Goal: Transaction & Acquisition: Book appointment/travel/reservation

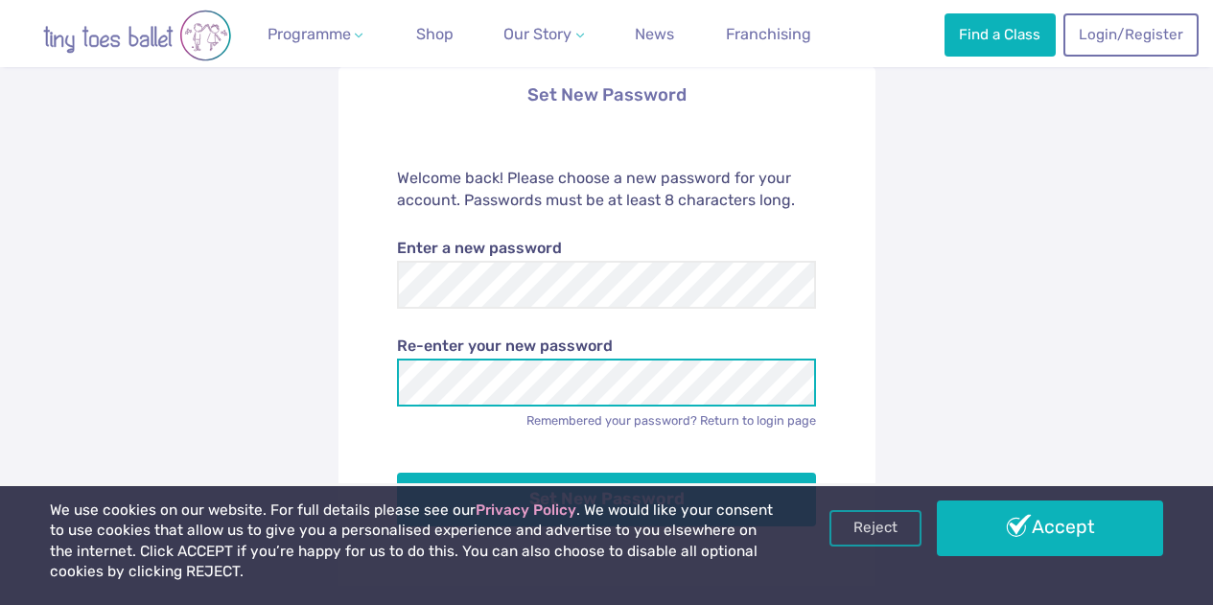
scroll to position [196, 0]
click at [397, 472] on button "Set New Password" at bounding box center [606, 499] width 419 height 54
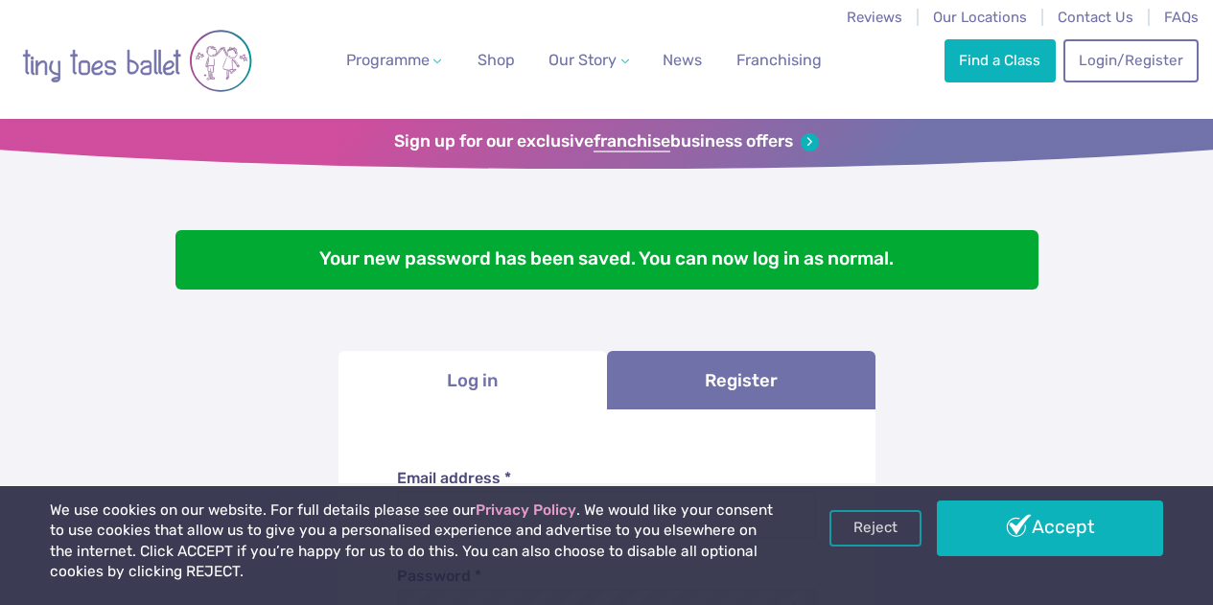
scroll to position [174, 0]
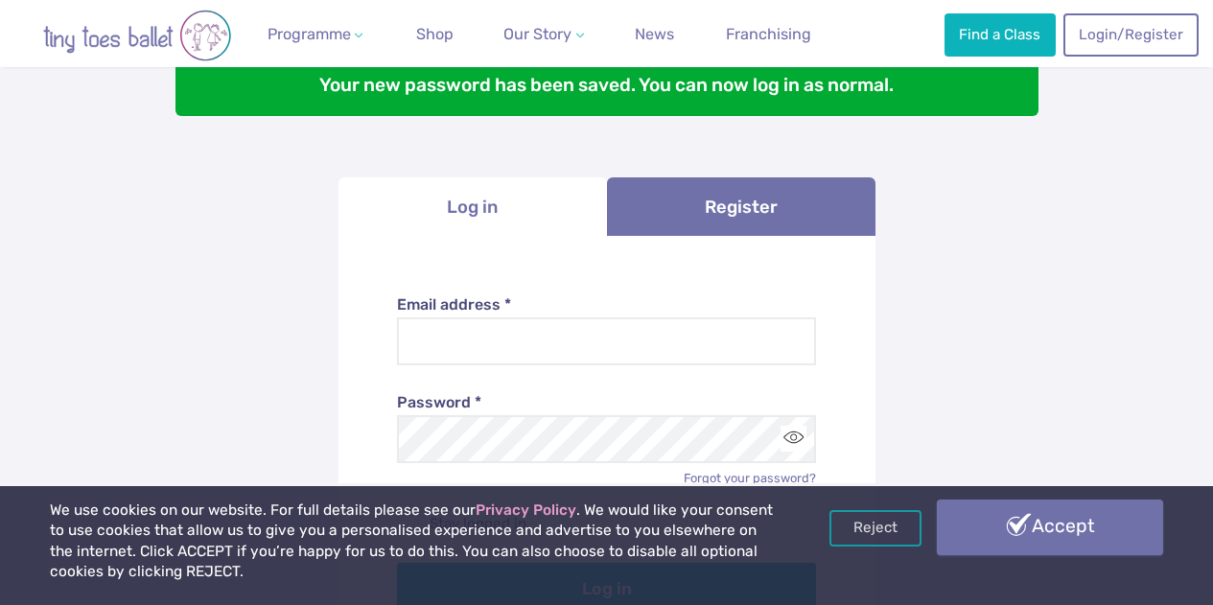
type input "**********"
click at [998, 528] on link "Accept" at bounding box center [1050, 528] width 226 height 56
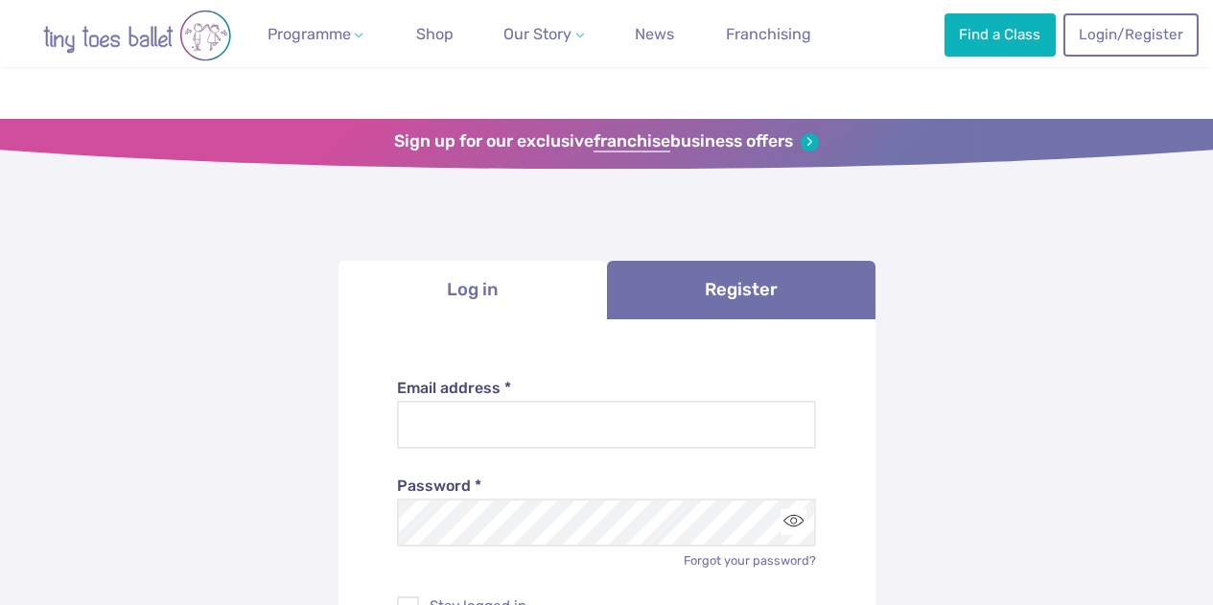
scroll to position [174, 0]
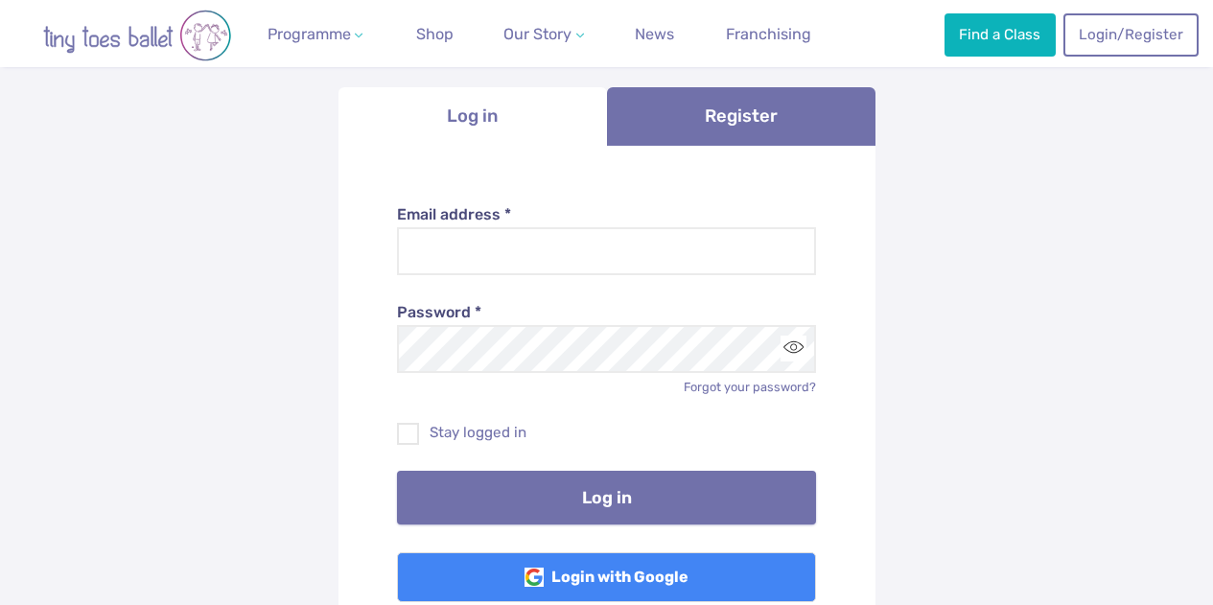
type input "**********"
click at [703, 494] on button "Log in" at bounding box center [606, 498] width 419 height 54
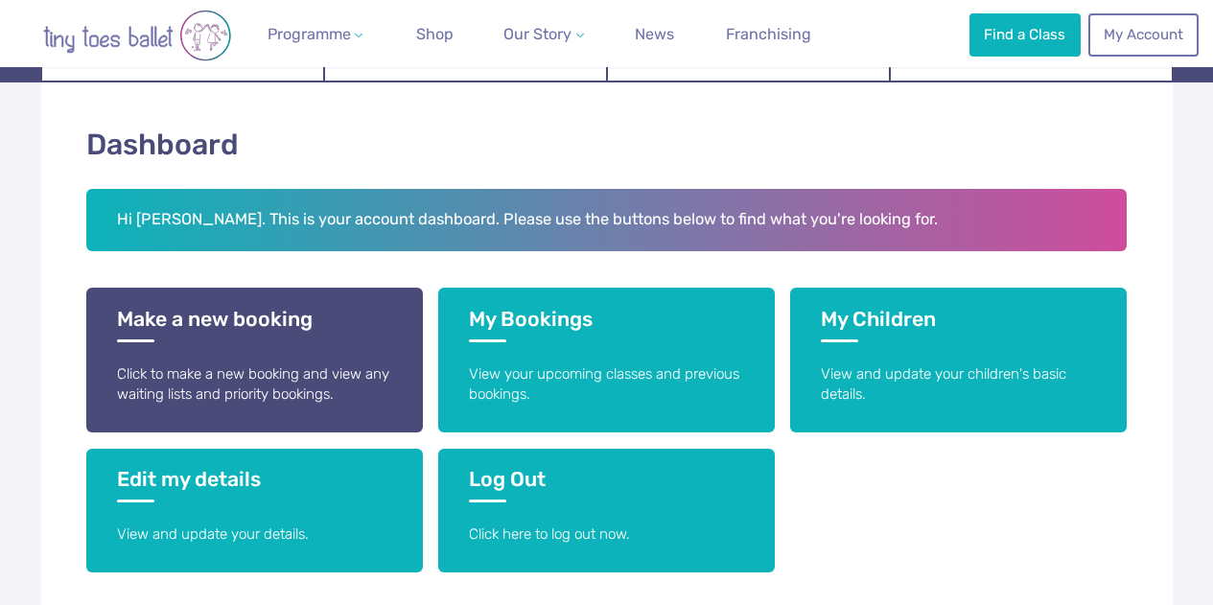
scroll to position [273, 0]
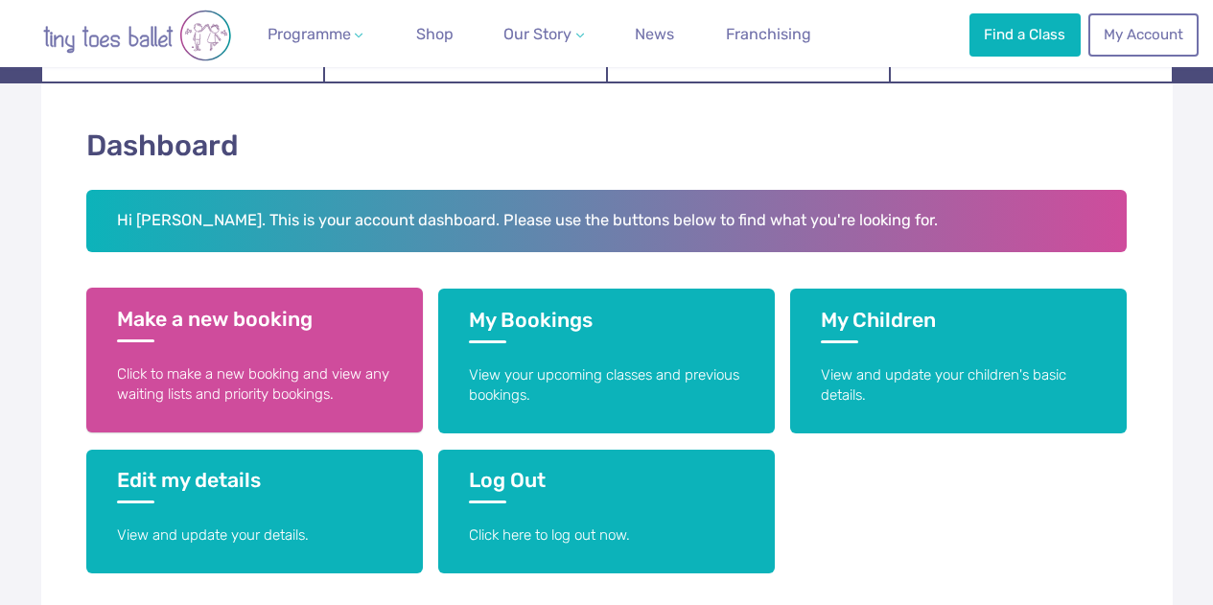
click at [288, 322] on h3 "Make a new booking" at bounding box center [254, 324] width 275 height 35
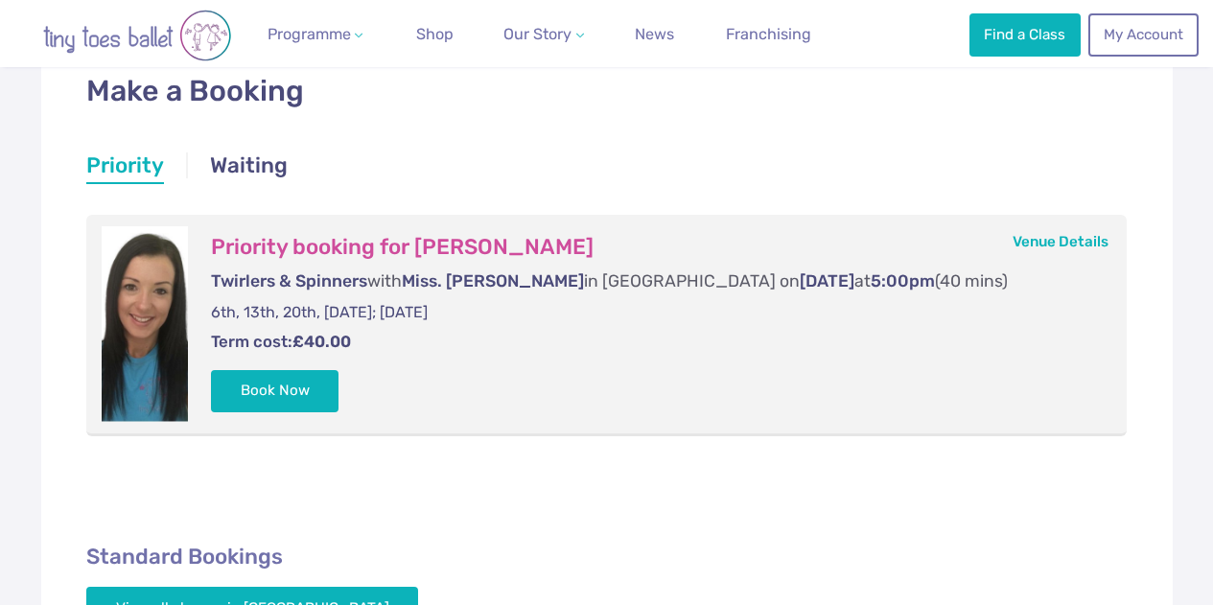
scroll to position [352, 0]
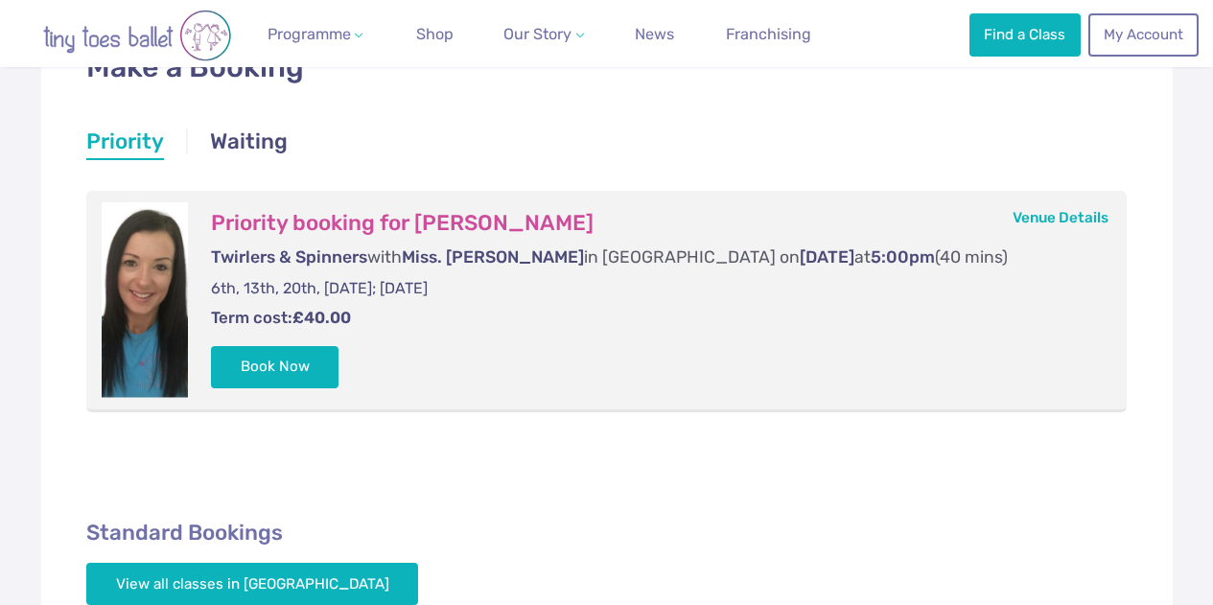
click at [653, 331] on form "Priority booking for [PERSON_NAME] Twirlers & Spinners with Miss. [PERSON_NAME]…" at bounding box center [650, 300] width 924 height 196
click at [263, 348] on button "Book Now" at bounding box center [275, 366] width 128 height 42
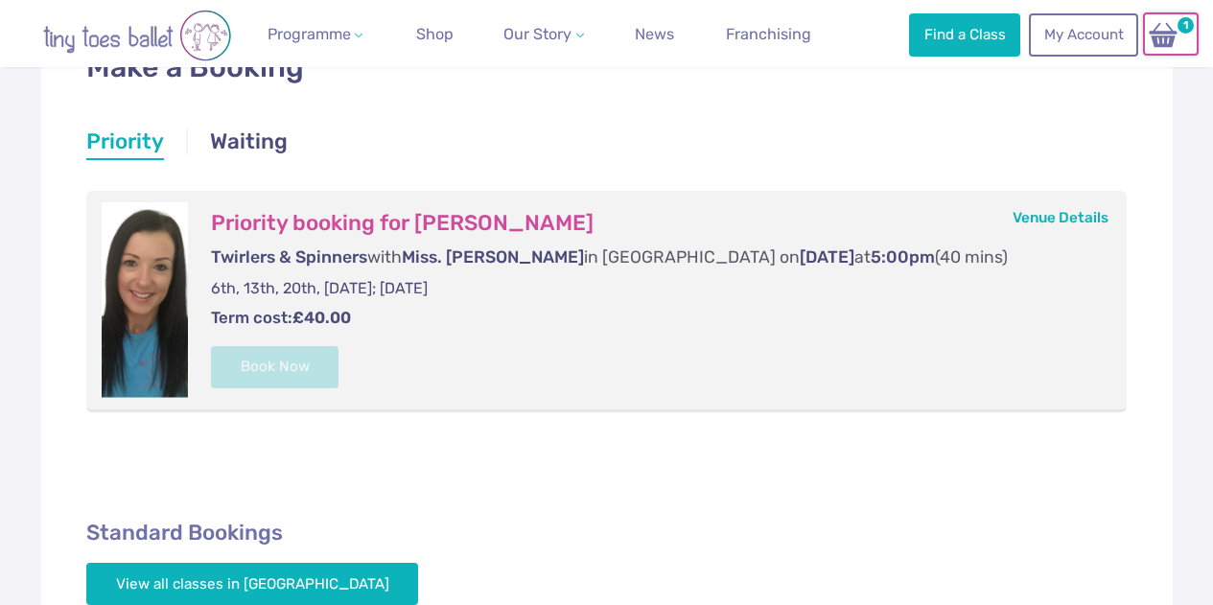
click at [1176, 23] on span "1" at bounding box center [1186, 25] width 22 height 22
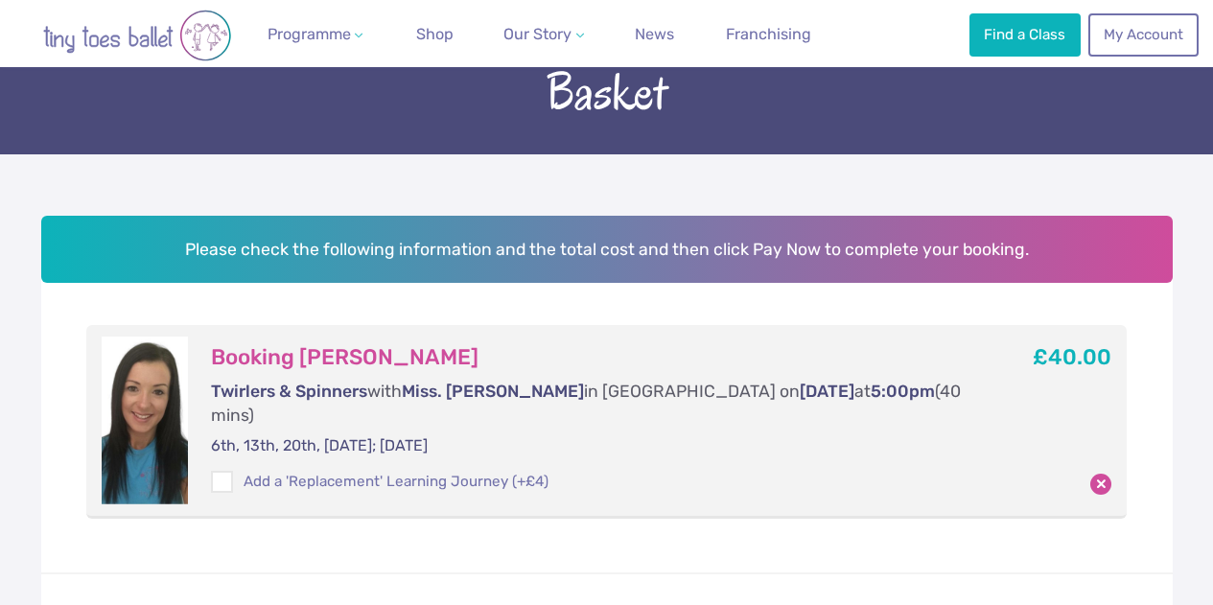
scroll to position [284, 0]
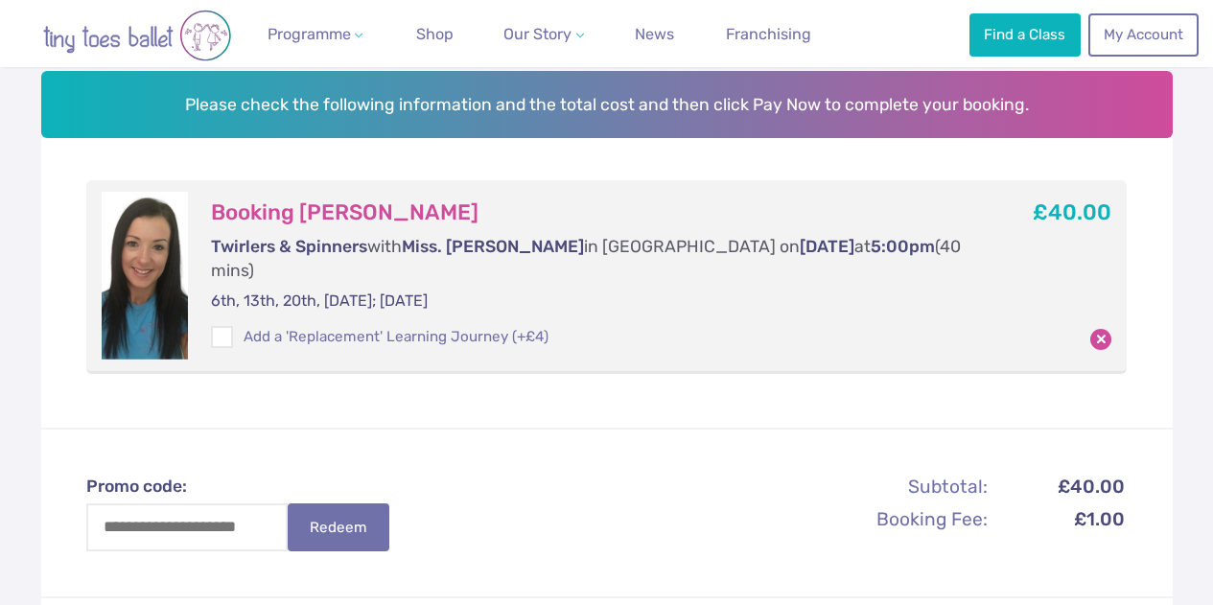
click at [357, 314] on div "Booking [PERSON_NAME] Twirlers & Spinners with Miss. [PERSON_NAME] in [GEOGRAPH…" at bounding box center [589, 275] width 802 height 167
click at [355, 327] on label "Add a 'Replacement' Learning Journey (+£4)" at bounding box center [379, 337] width 337 height 20
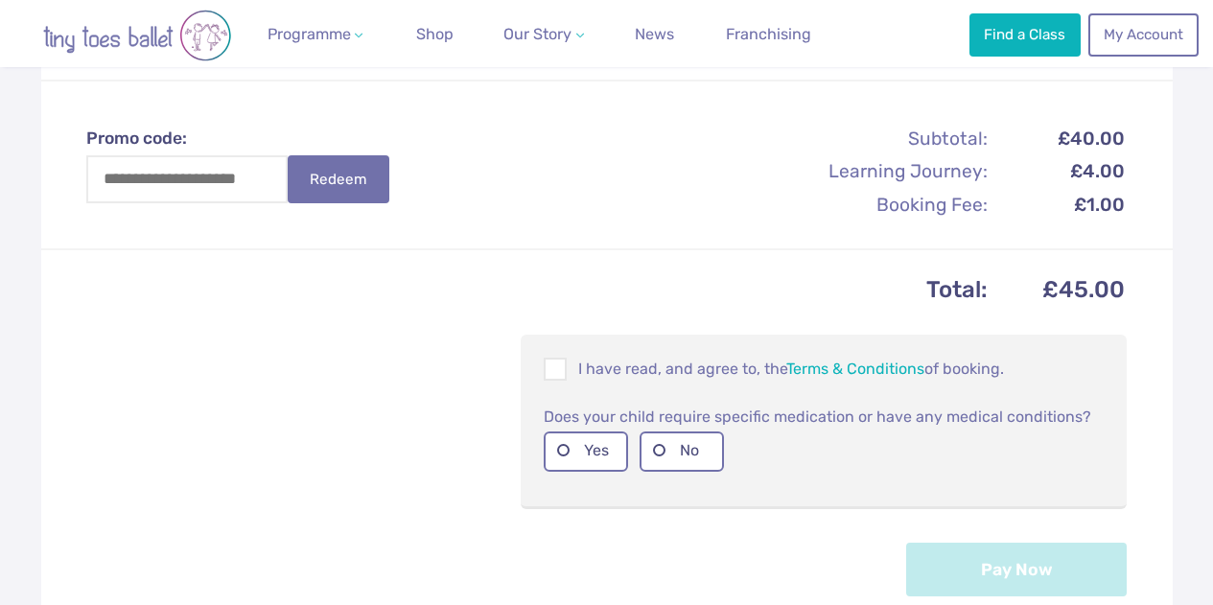
scroll to position [633, 0]
click at [549, 362] on span at bounding box center [556, 371] width 21 height 18
click at [683, 440] on label "No" at bounding box center [682, 449] width 84 height 39
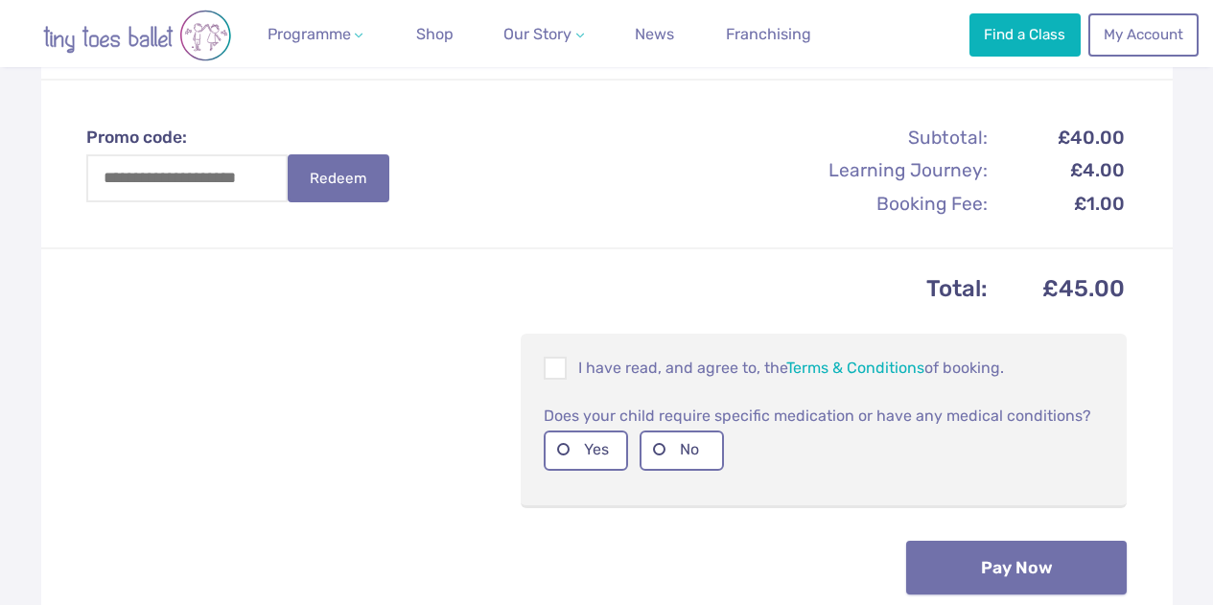
click at [946, 559] on button "Pay Now" at bounding box center [1016, 568] width 221 height 54
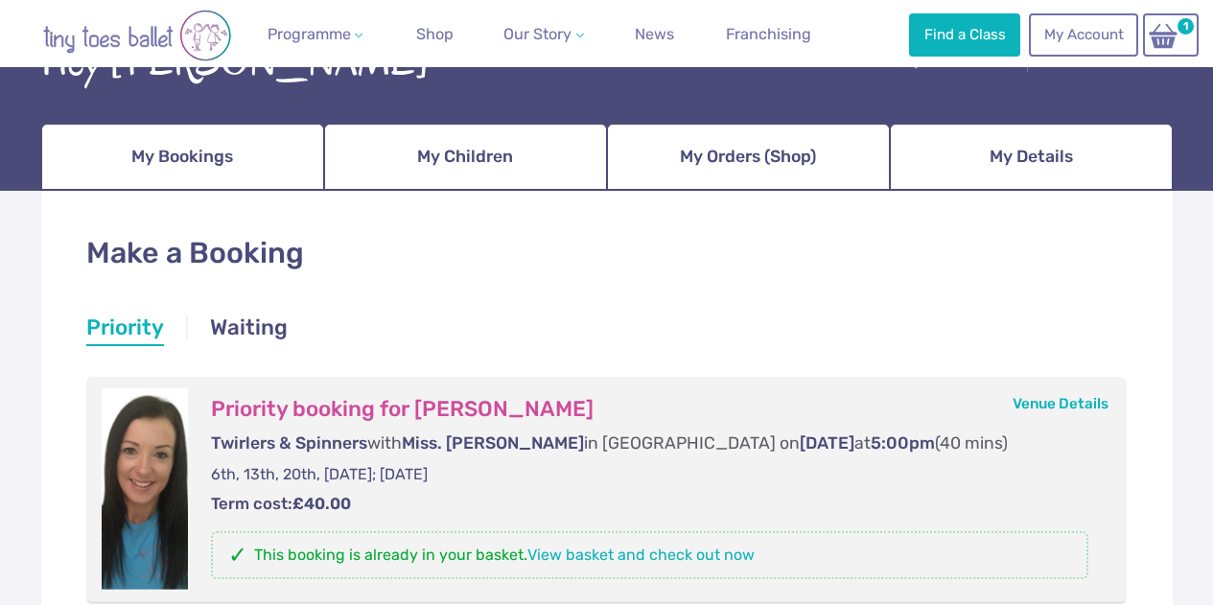
scroll to position [299, 0]
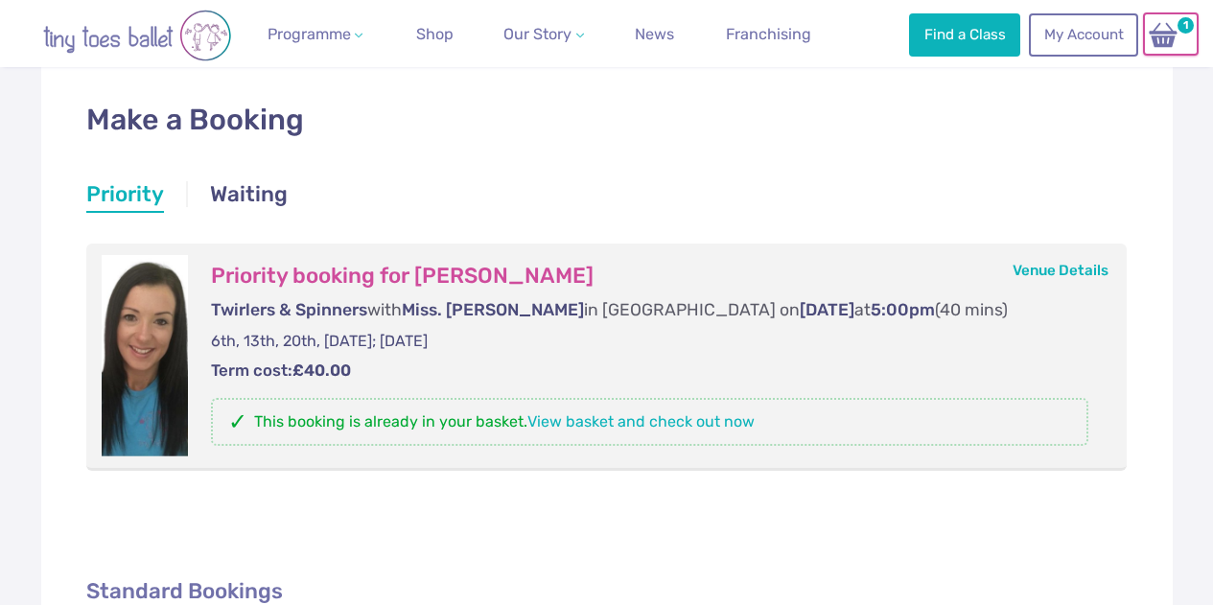
click at [1174, 21] on img at bounding box center [1163, 35] width 36 height 28
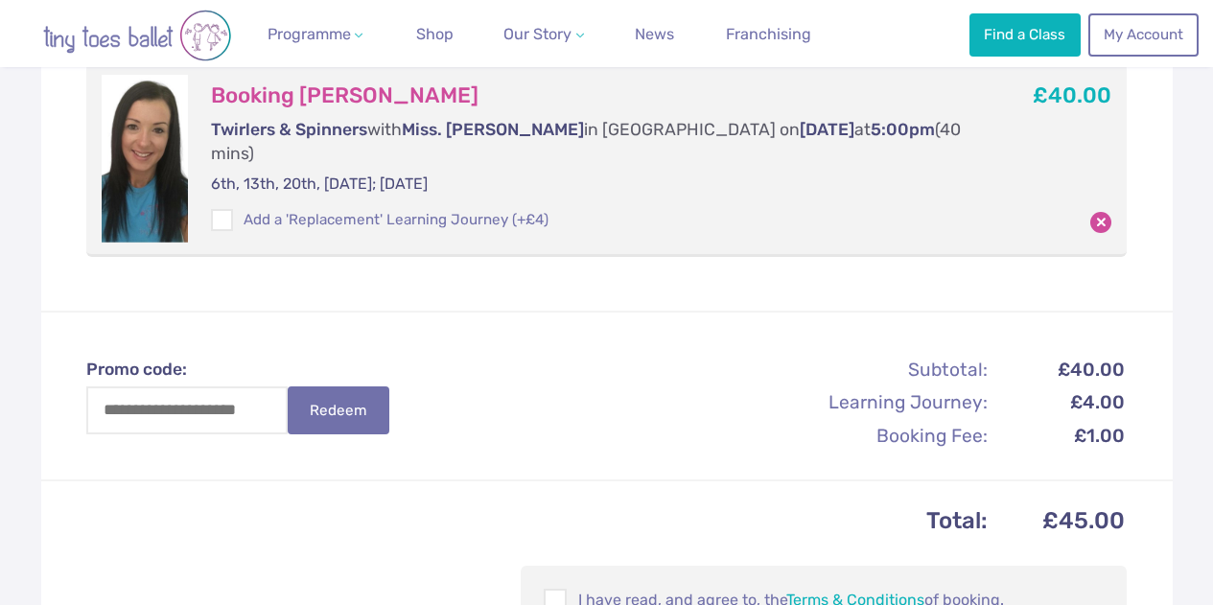
scroll to position [384, 0]
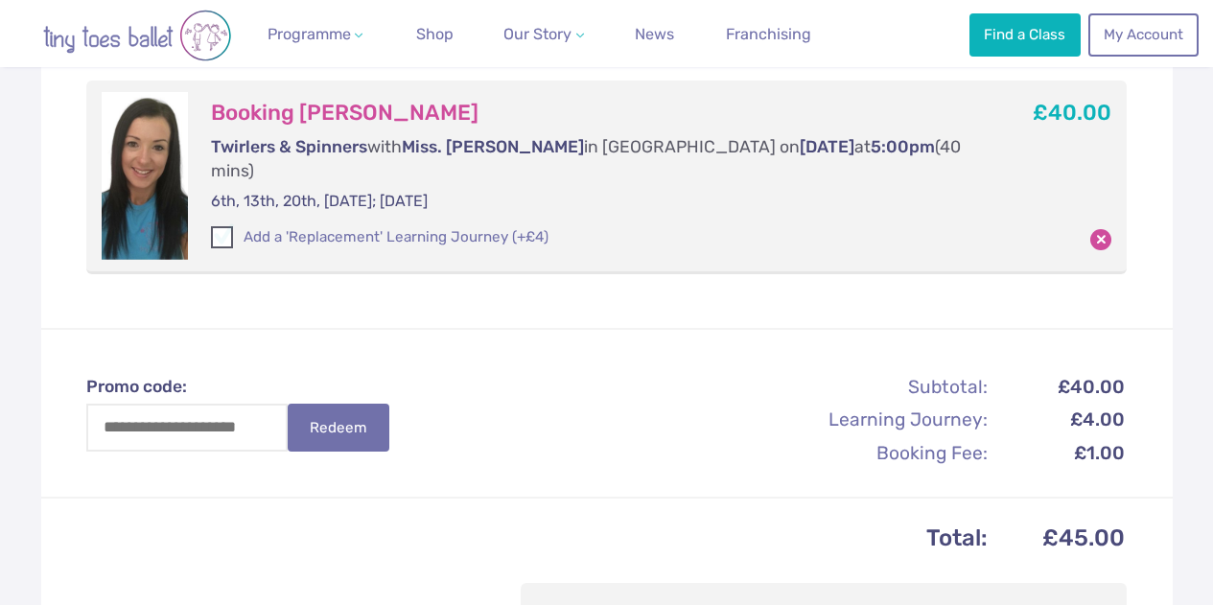
click at [221, 232] on span at bounding box center [223, 240] width 20 height 17
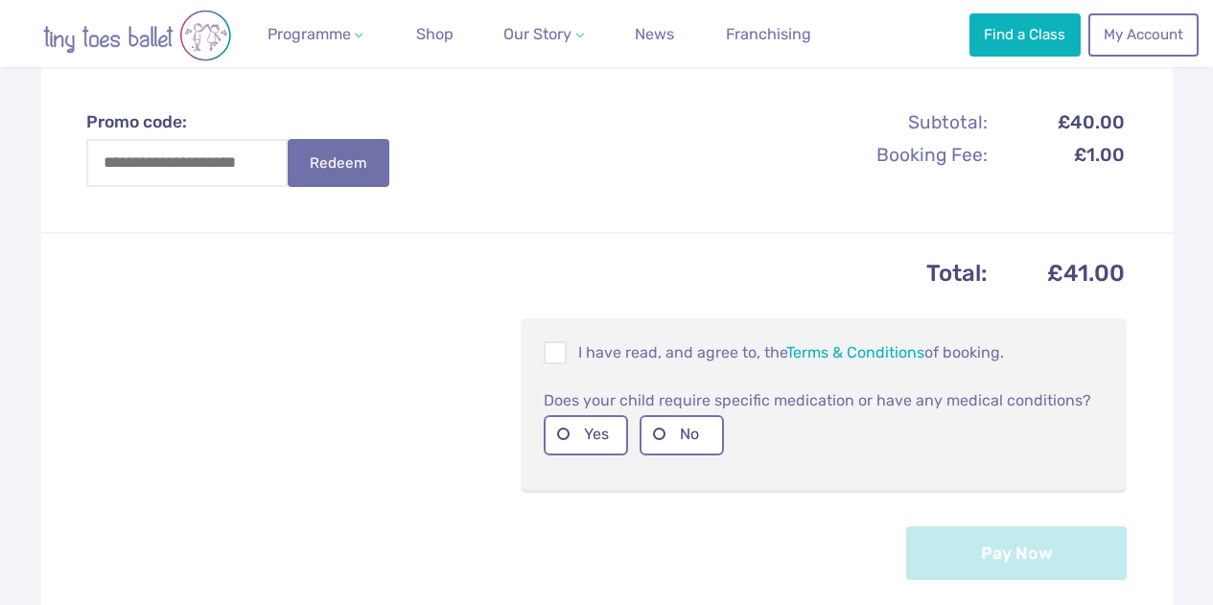
scroll to position [671, 0]
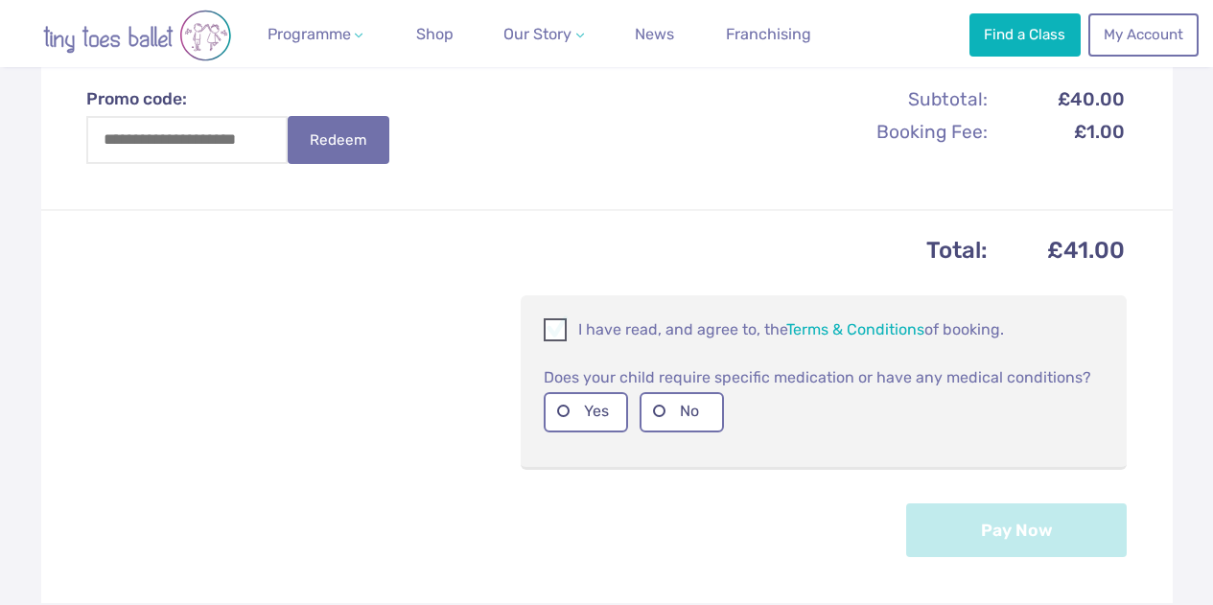
click at [693, 318] on p "I have read, and agree to, the Terms & Conditions of booking." at bounding box center [824, 329] width 560 height 23
click at [702, 411] on label "No" at bounding box center [682, 411] width 84 height 39
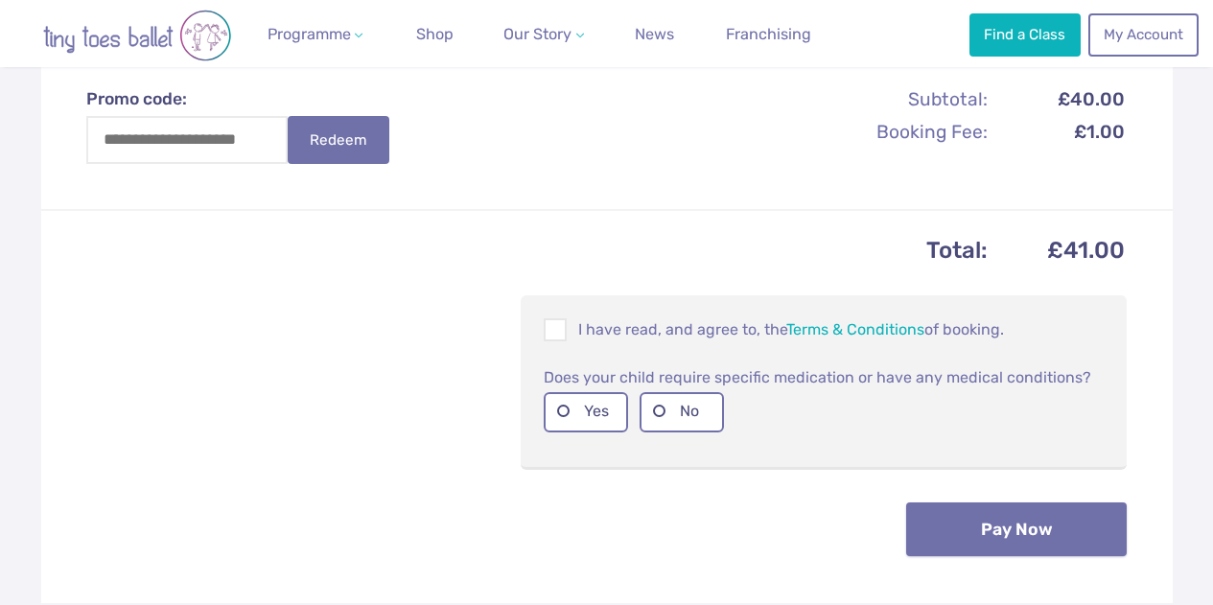
click at [990, 530] on button "Pay Now" at bounding box center [1016, 529] width 221 height 54
